Goal: Task Accomplishment & Management: Manage account settings

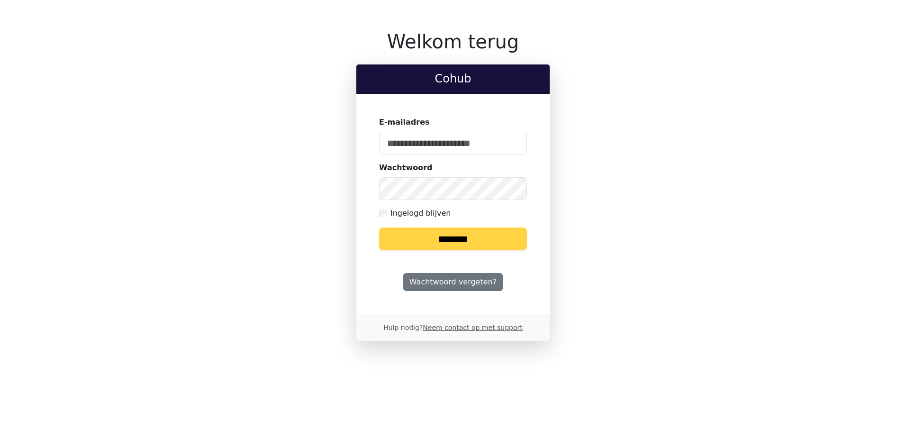
type input "**********"
click at [469, 232] on input "********" at bounding box center [453, 239] width 148 height 23
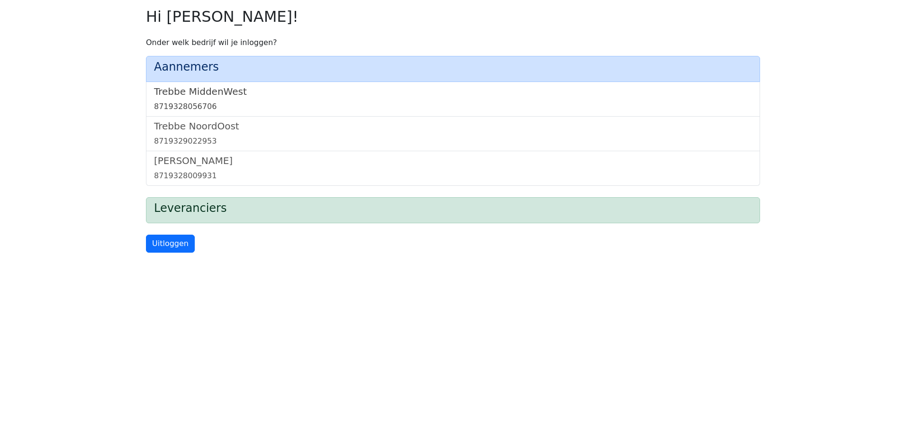
click at [215, 89] on h5 "Trebbe MiddenWest" at bounding box center [453, 91] width 598 height 11
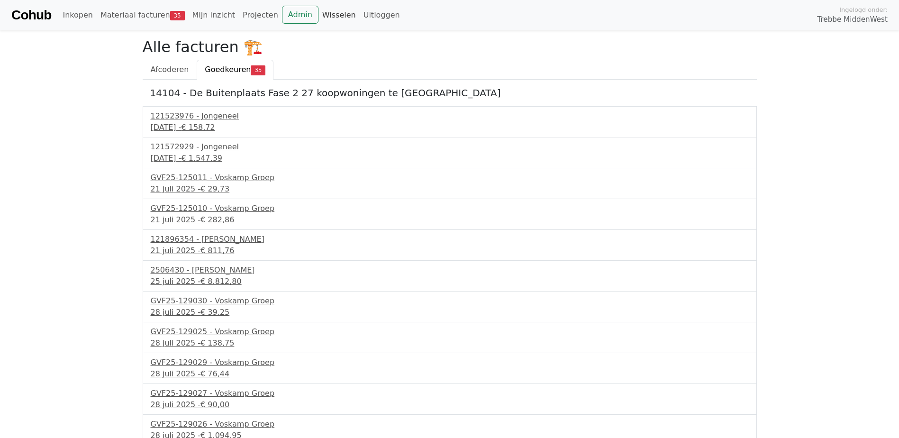
click at [319, 13] on link "Wisselen" at bounding box center [339, 15] width 41 height 19
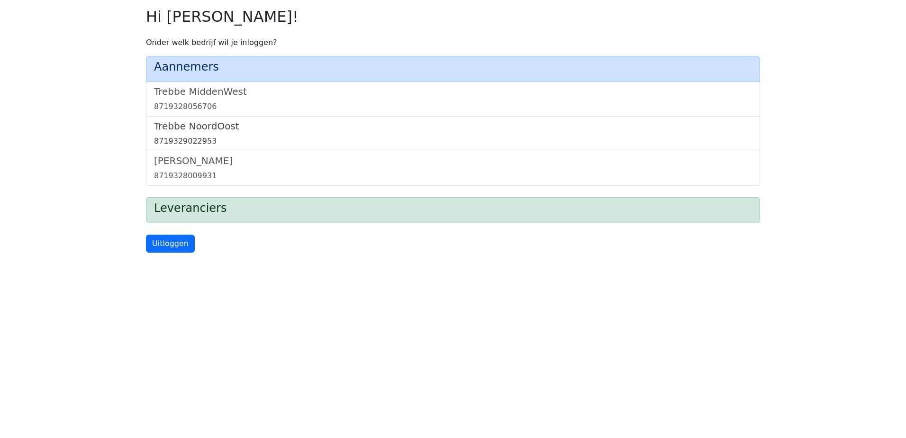
click at [212, 125] on h5 "Trebbe NoordOost" at bounding box center [453, 125] width 598 height 11
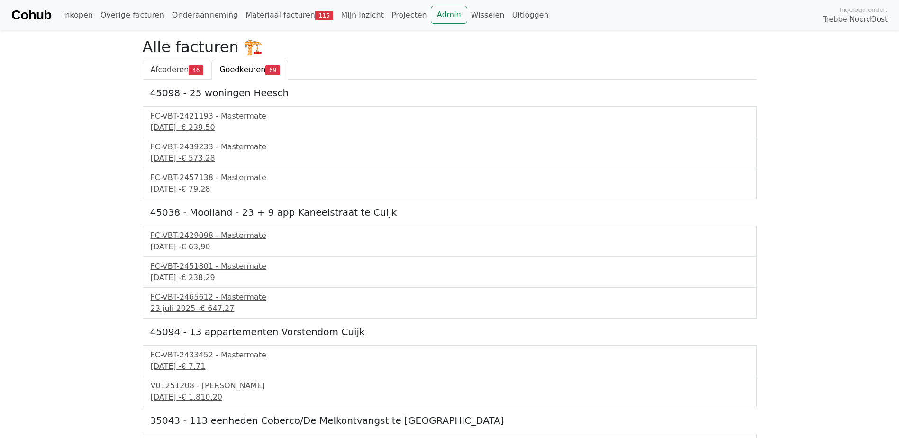
click at [169, 66] on span "Afcoderen" at bounding box center [170, 69] width 38 height 9
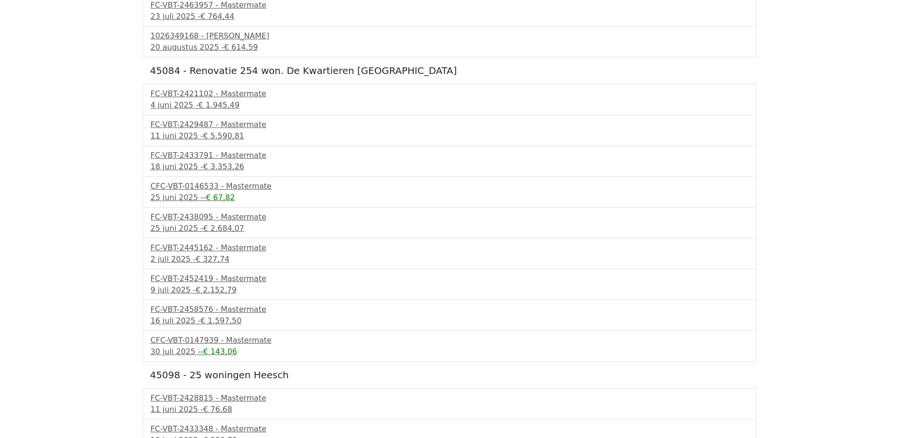
scroll to position [521, 0]
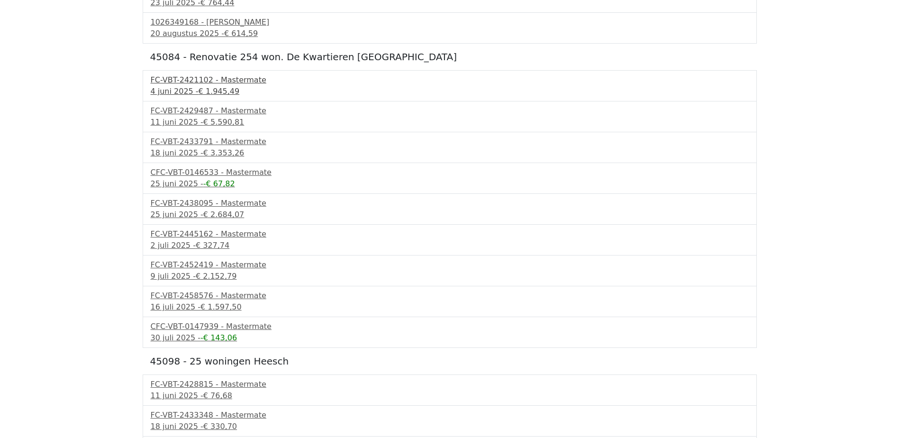
click at [216, 91] on span "€ 1.945,49" at bounding box center [219, 91] width 41 height 9
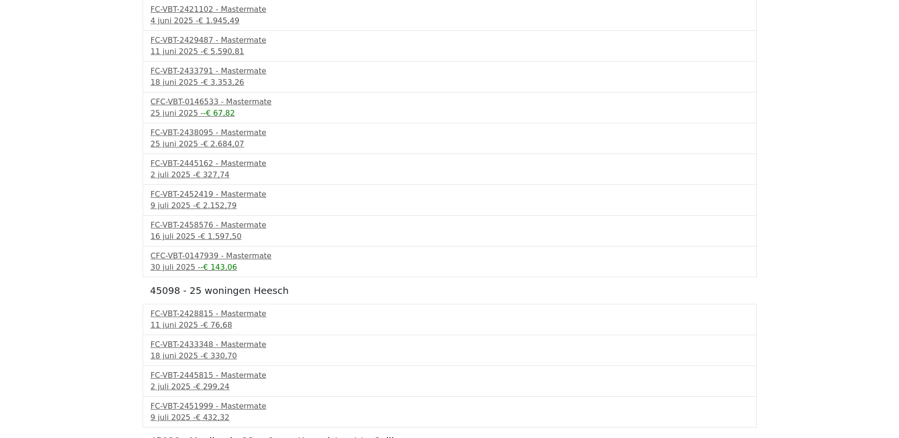
scroll to position [759, 0]
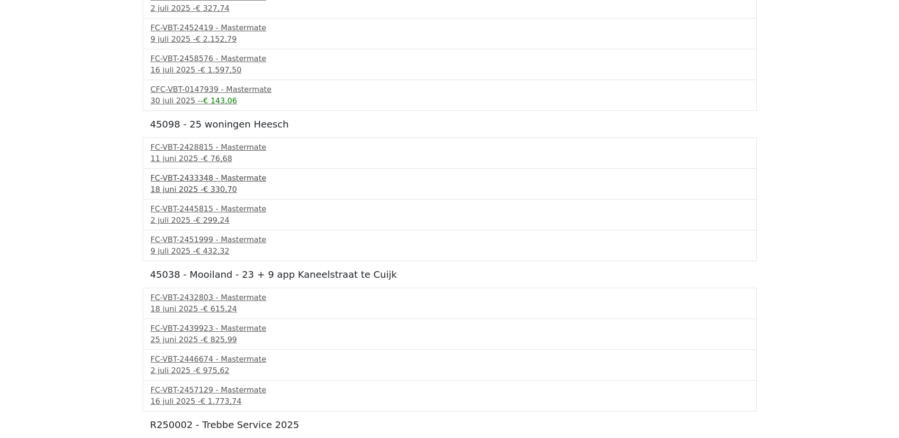
click at [210, 185] on span "€ 330,70" at bounding box center [220, 189] width 34 height 9
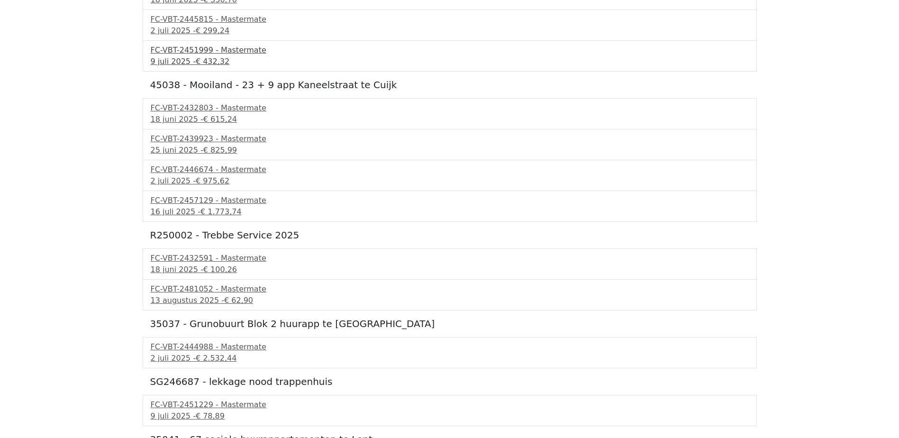
scroll to position [996, 0]
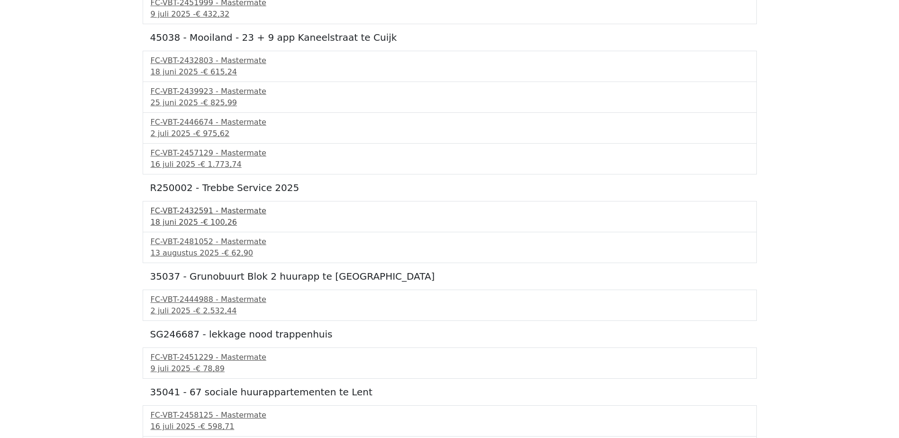
click at [219, 213] on div "FC-VBT-2432591 - Mastermate" at bounding box center [450, 210] width 598 height 11
click at [224, 249] on span "€ 62,90" at bounding box center [238, 252] width 29 height 9
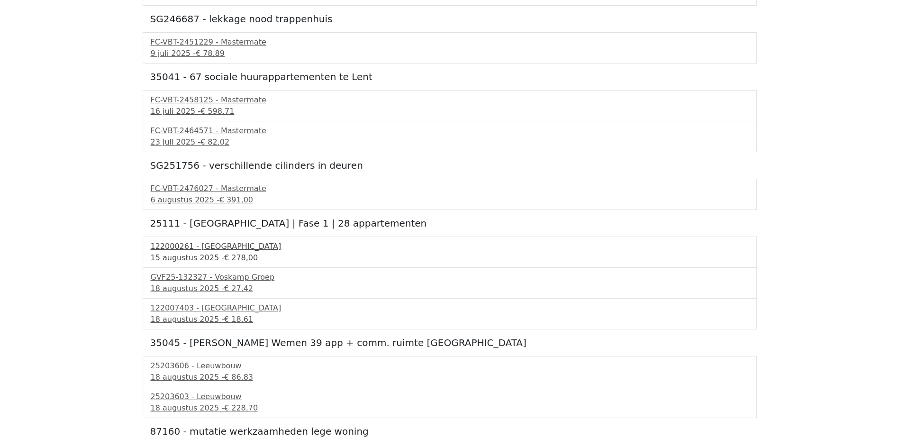
scroll to position [1327, 0]
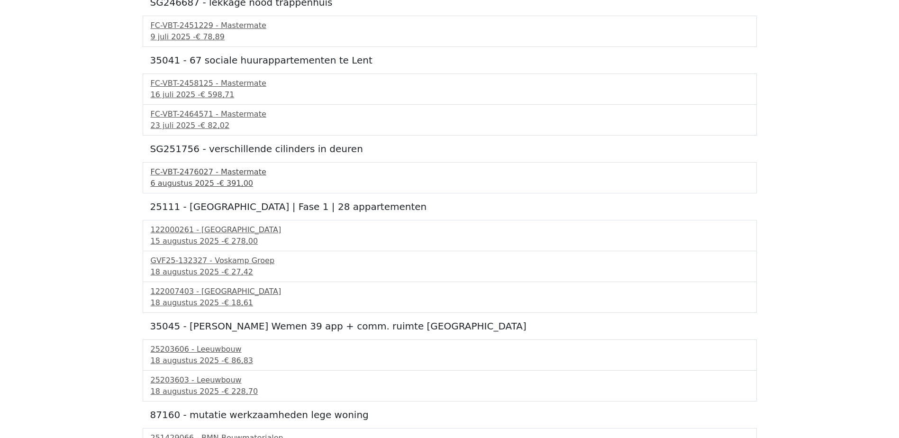
click at [233, 185] on span "€ 391,00" at bounding box center [237, 183] width 34 height 9
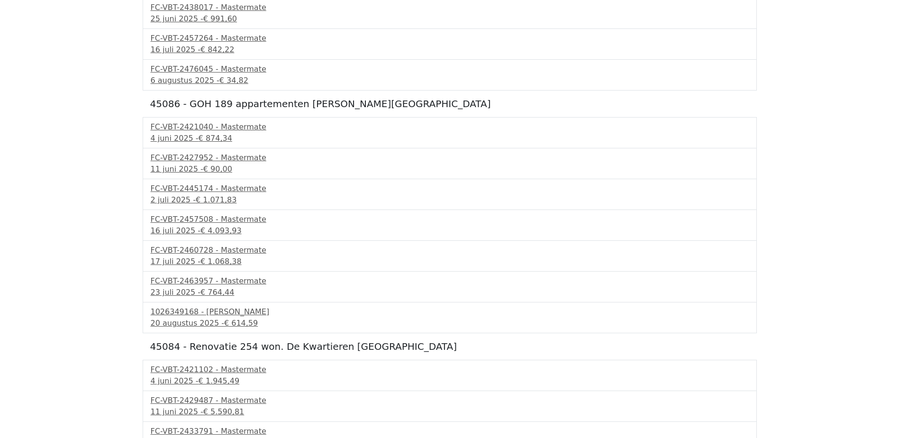
scroll to position [0, 0]
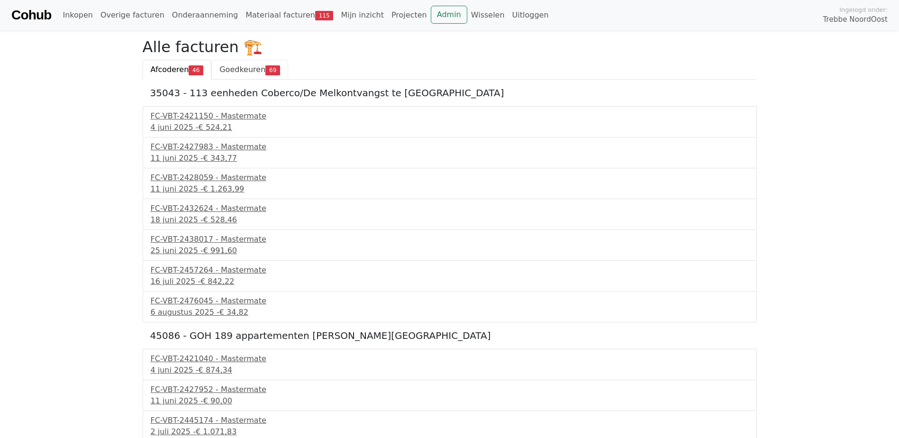
click at [244, 66] on span "Goedkeuren" at bounding box center [243, 69] width 46 height 9
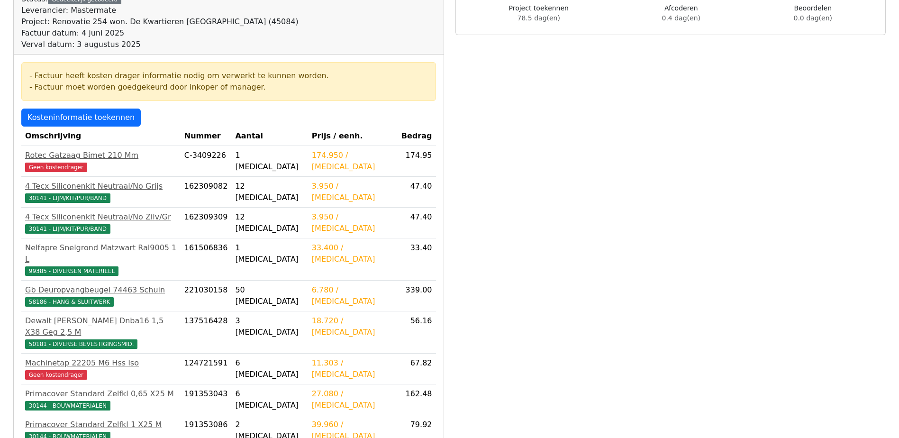
scroll to position [142, 0]
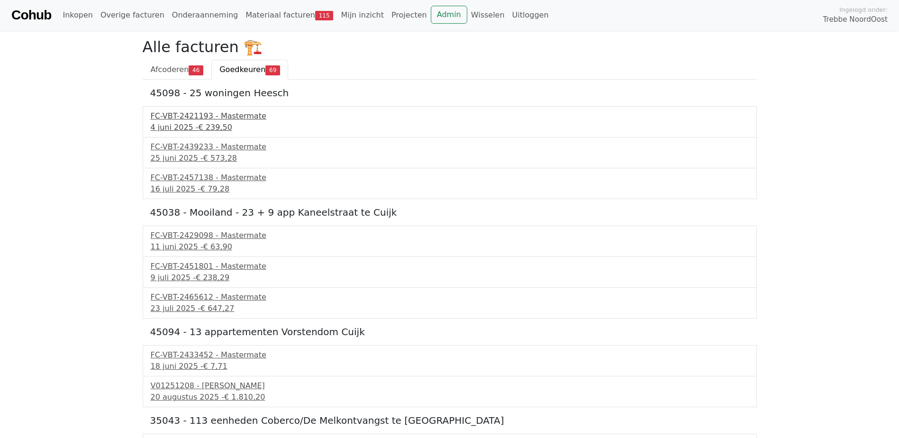
click at [207, 123] on span "€ 239,50" at bounding box center [216, 127] width 34 height 9
click at [227, 149] on div "FC-VBT-2439233 - Mastermate" at bounding box center [450, 146] width 598 height 11
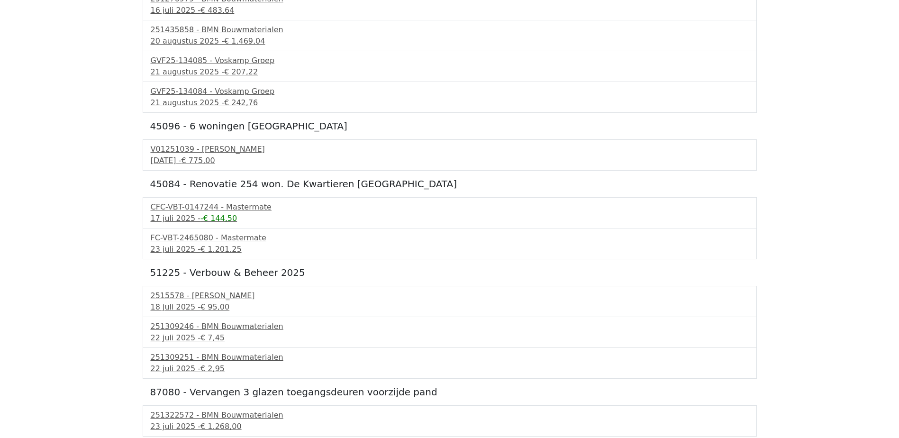
scroll to position [759, 0]
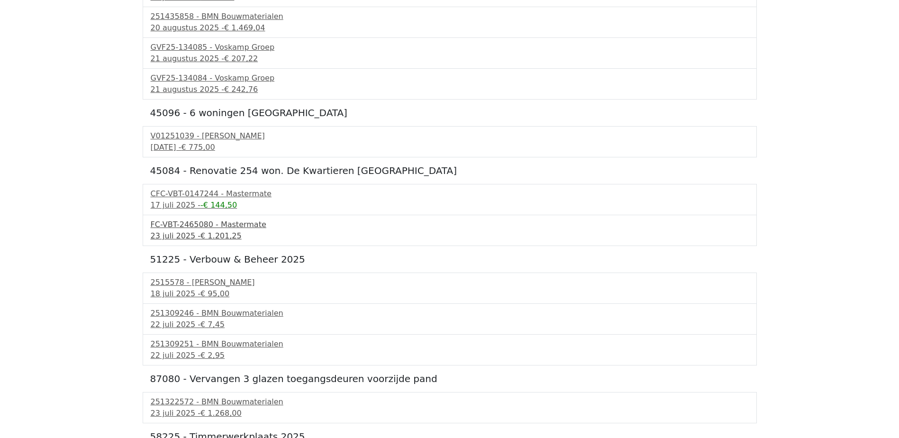
click at [214, 230] on div "[DATE] - € 1.201,25" at bounding box center [450, 235] width 598 height 11
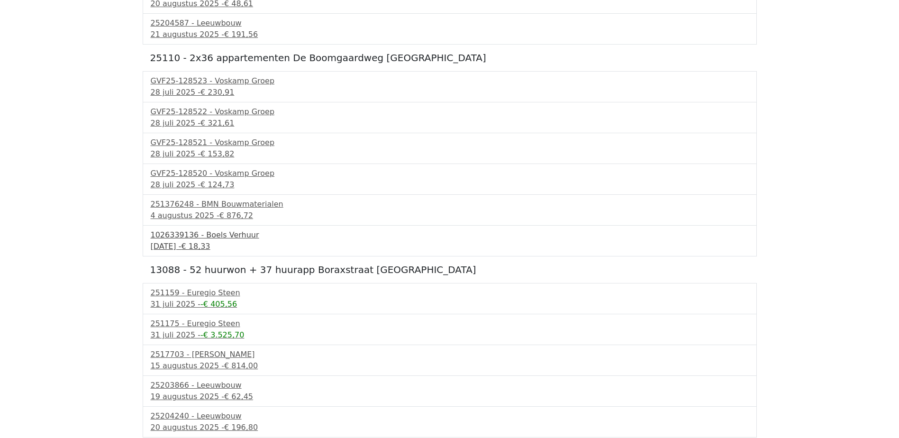
scroll to position [1659, 0]
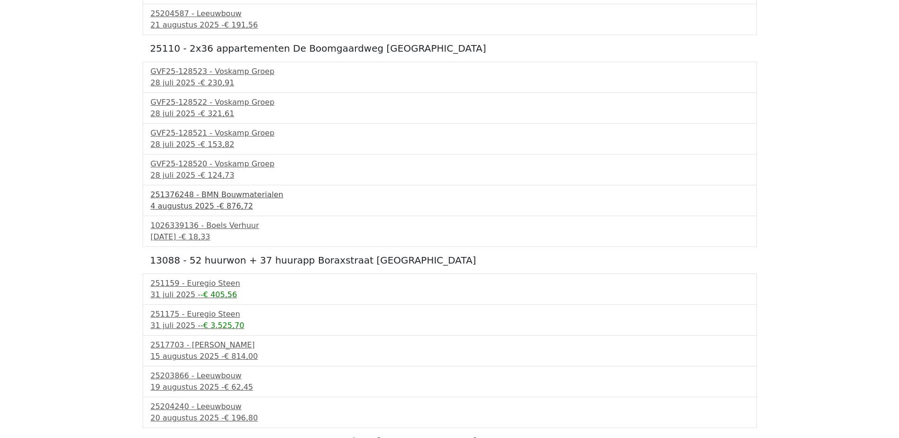
click at [220, 206] on span "€ 876,72" at bounding box center [237, 205] width 34 height 9
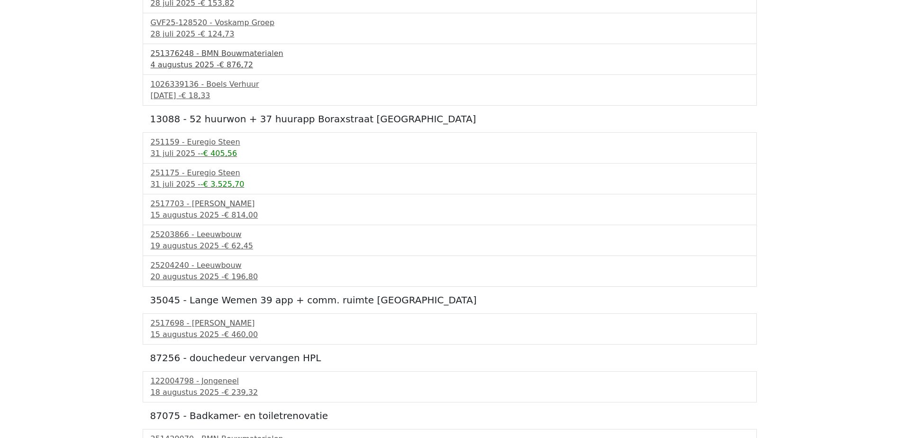
scroll to position [1802, 0]
click at [214, 178] on div "31 juli 2025 - -€ 3.525,70" at bounding box center [450, 183] width 598 height 11
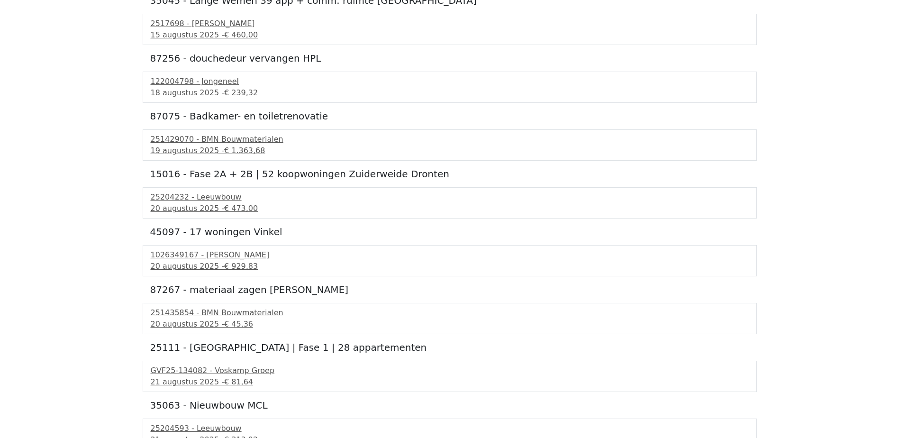
scroll to position [2133, 0]
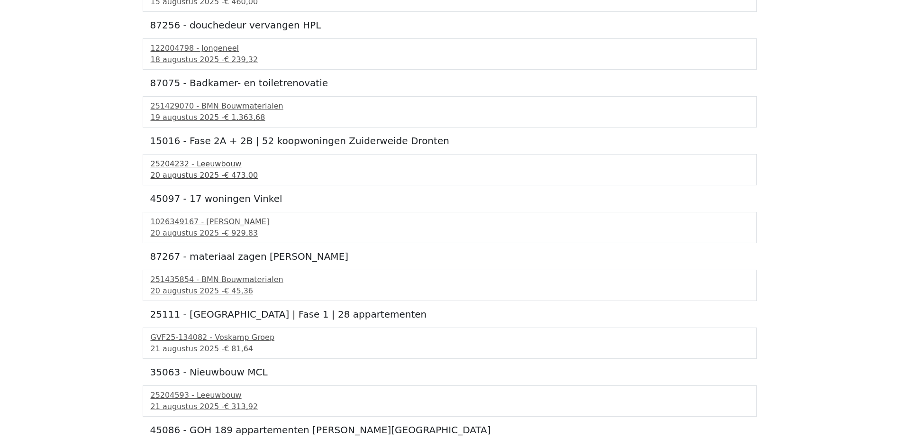
click at [224, 171] on span "€ 473,00" at bounding box center [241, 175] width 34 height 9
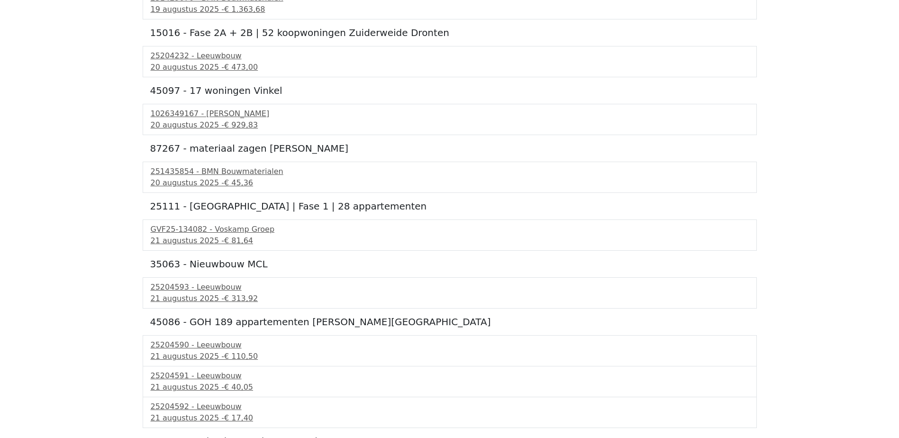
scroll to position [2276, 0]
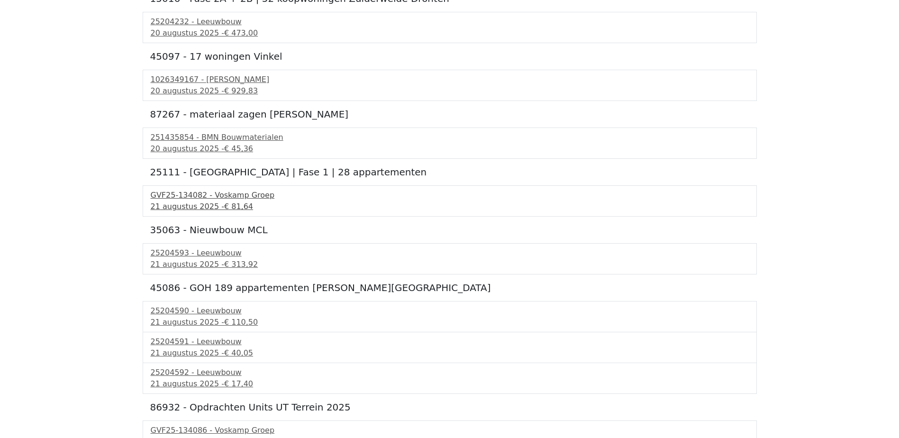
click at [225, 204] on span "€ 81,64" at bounding box center [238, 206] width 29 height 9
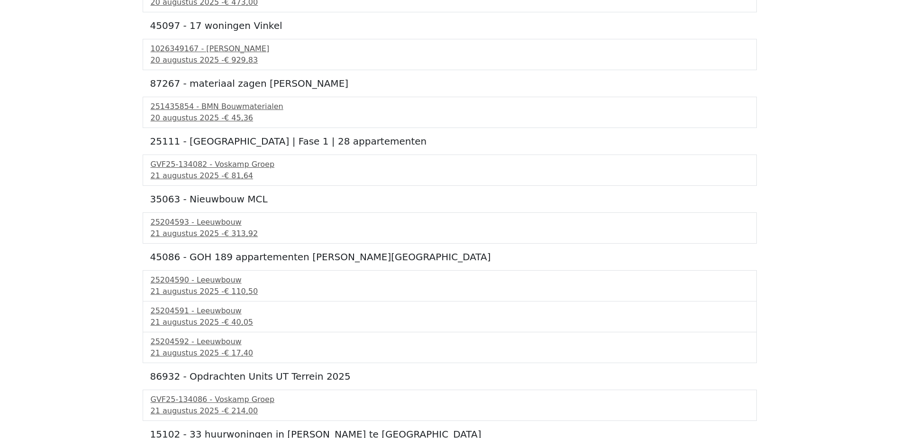
scroll to position [2323, 0]
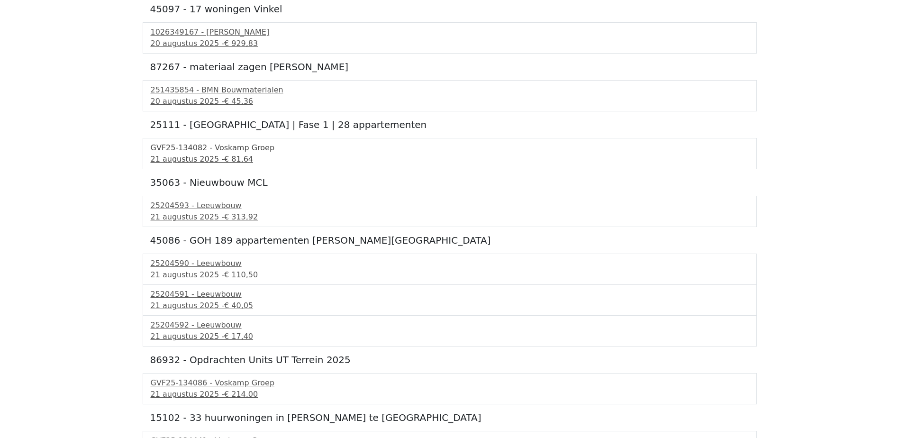
click at [196, 150] on div "GVF25-134082 - Voskamp Groep" at bounding box center [450, 147] width 598 height 11
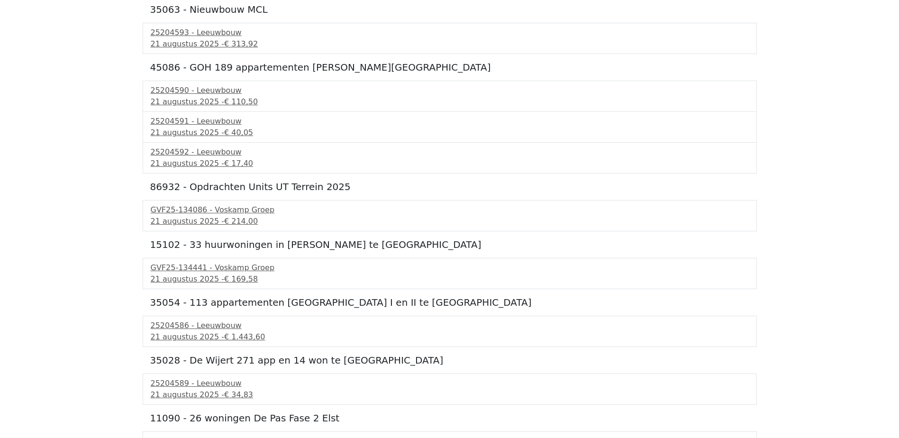
scroll to position [2513, 0]
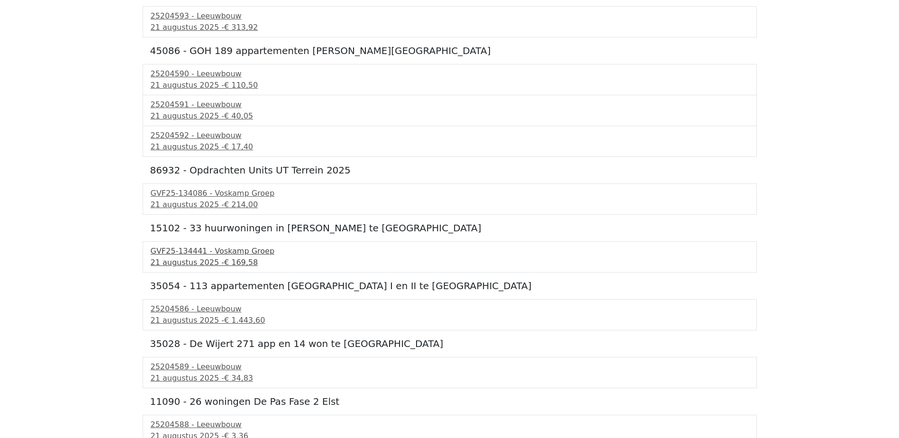
click at [217, 256] on div "GVF25-134441 - Voskamp Groep" at bounding box center [450, 251] width 598 height 11
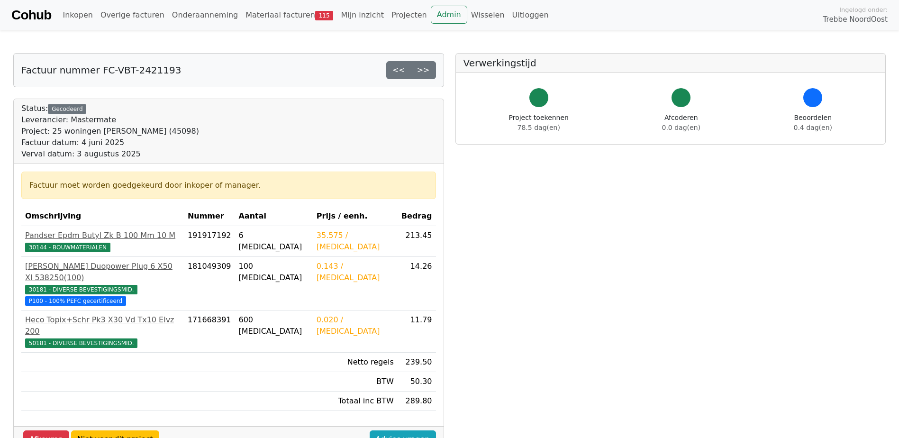
scroll to position [47, 0]
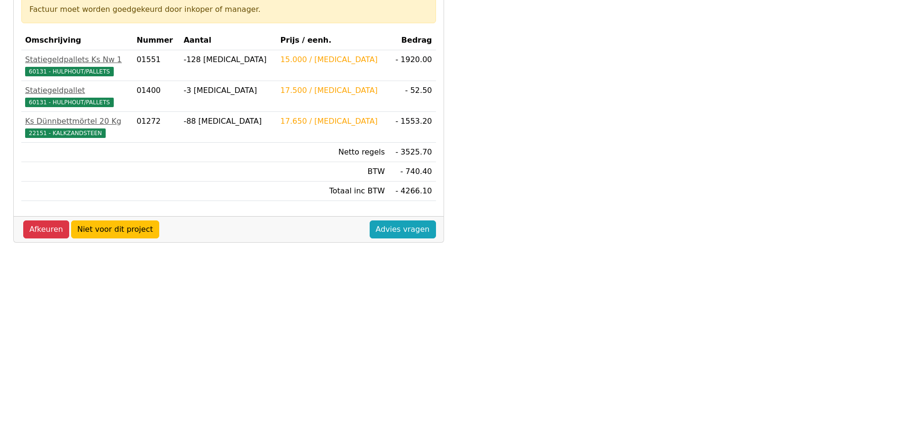
scroll to position [237, 0]
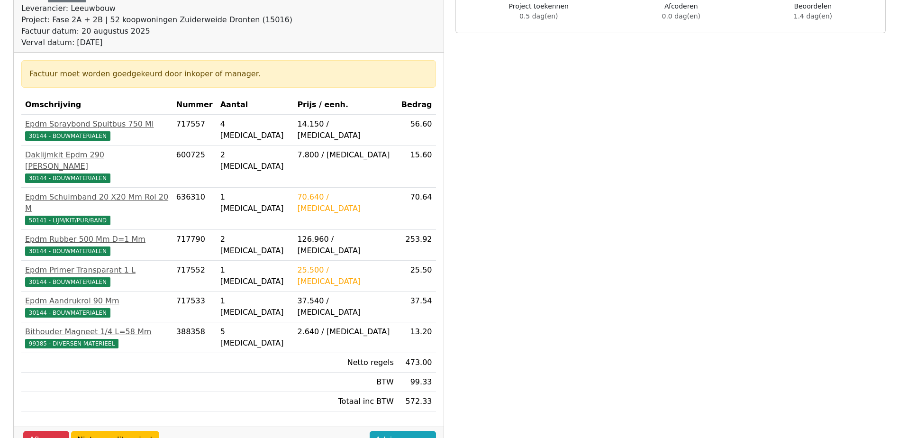
scroll to position [95, 0]
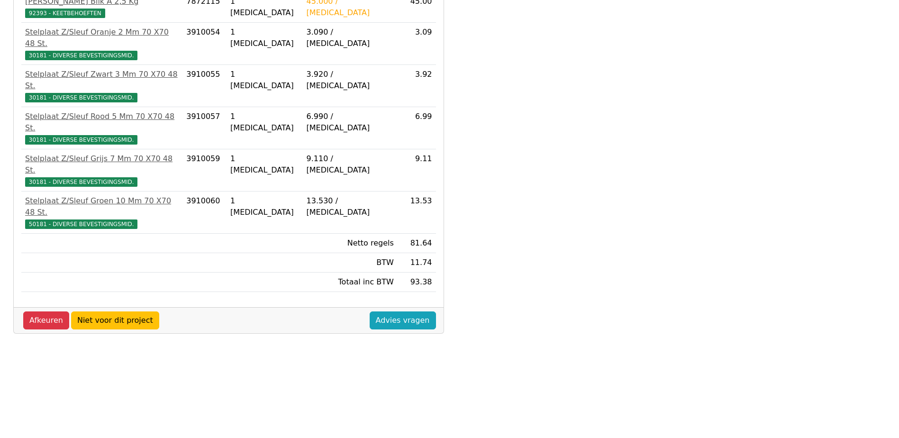
scroll to position [237, 0]
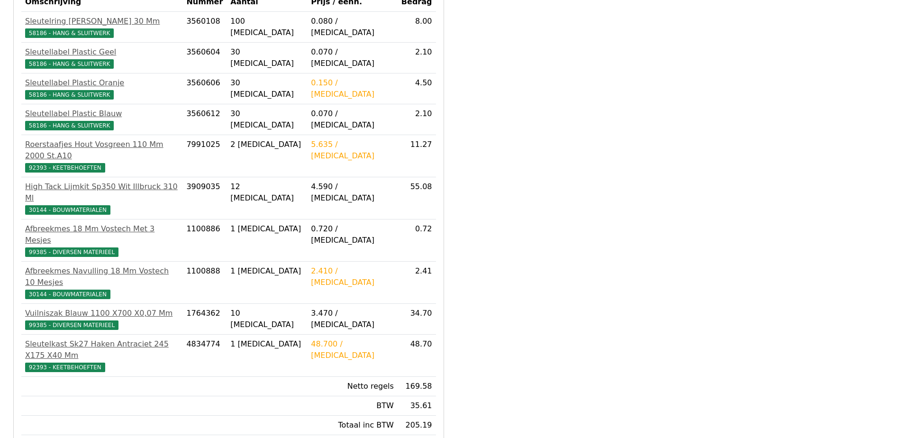
scroll to position [237, 0]
